Goal: Task Accomplishment & Management: Manage account settings

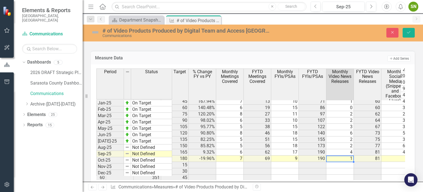
scroll to position [0, 184]
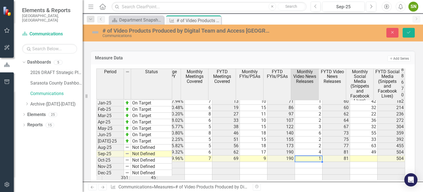
click at [364, 155] on td at bounding box center [364, 158] width 28 height 6
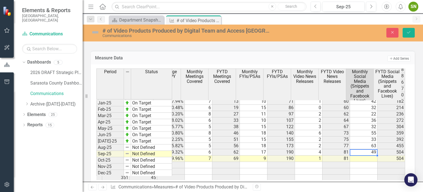
click at [364, 155] on td at bounding box center [364, 158] width 28 height 6
click at [364, 151] on textarea at bounding box center [360, 152] width 28 height 7
type textarea "35"
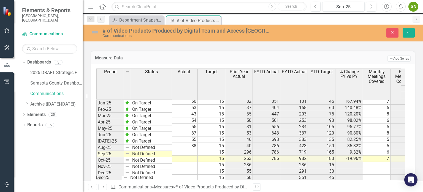
scroll to position [0, 0]
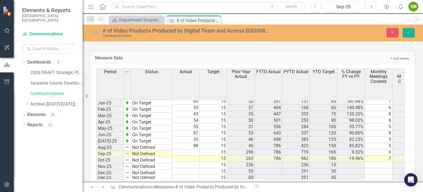
click at [195, 155] on td at bounding box center [186, 158] width 28 height 6
type textarea "52"
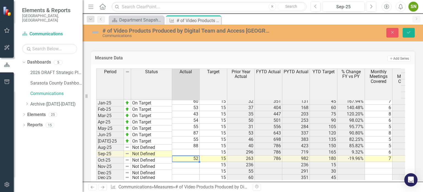
click at [194, 149] on td at bounding box center [186, 152] width 28 height 6
click at [198, 149] on td at bounding box center [186, 152] width 28 height 6
click at [196, 149] on td at bounding box center [186, 152] width 28 height 6
type textarea "52"
click at [409, 29] on button "Save" at bounding box center [409, 33] width 12 height 10
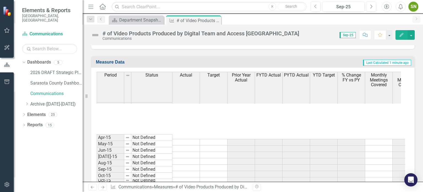
scroll to position [138, 0]
